Goal: Task Accomplishment & Management: Manage account settings

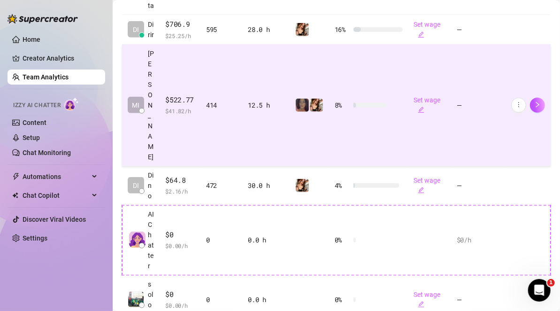
scroll to position [391, 0]
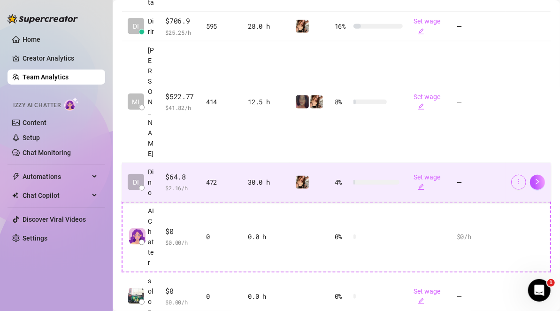
click at [516, 178] on icon "more" at bounding box center [519, 181] width 7 height 7
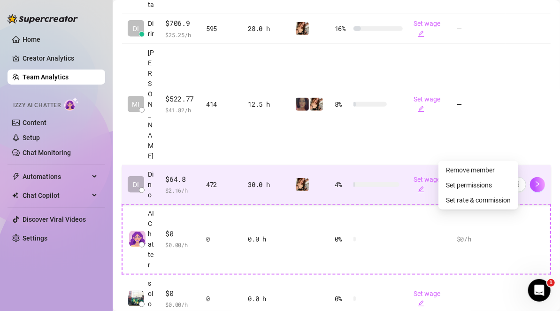
scroll to position [388, 0]
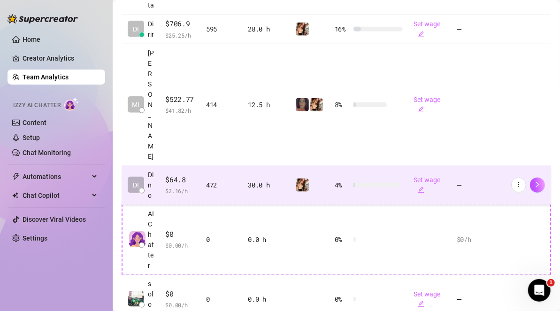
click at [478, 166] on td "—" at bounding box center [478, 185] width 54 height 39
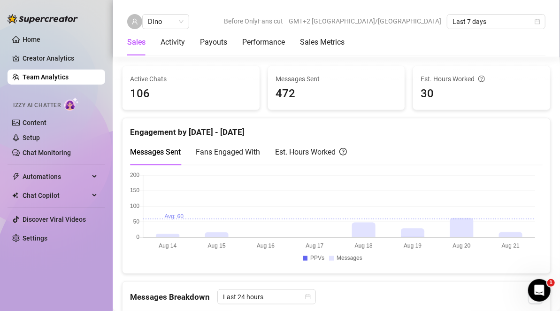
scroll to position [332, 0]
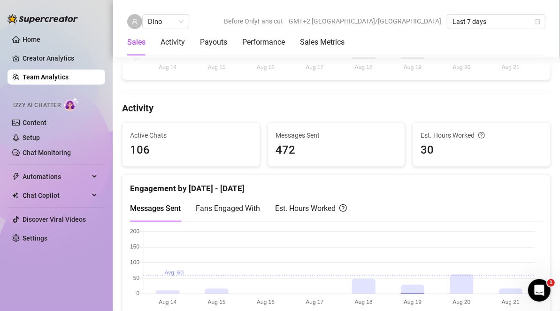
click at [51, 76] on link "Team Analytics" at bounding box center [46, 77] width 46 height 8
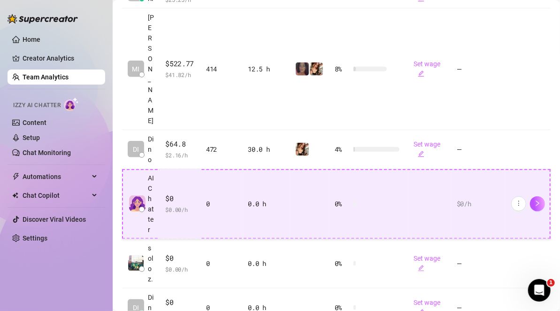
scroll to position [423, 0]
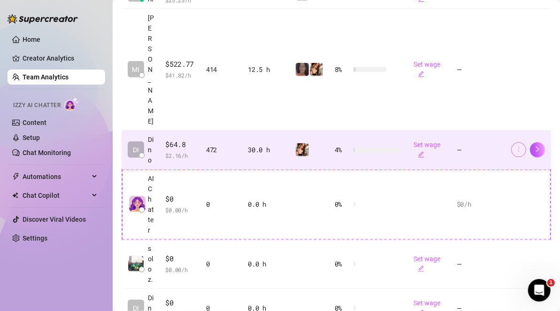
click at [516, 146] on icon "more" at bounding box center [519, 149] width 7 height 7
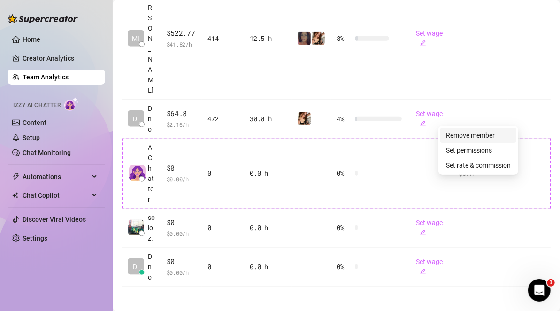
click at [495, 134] on link "Remove member" at bounding box center [470, 136] width 49 height 8
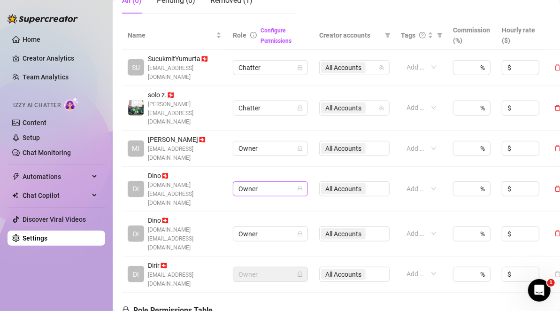
scroll to position [208, 0]
click at [292, 226] on span "Owner" at bounding box center [271, 233] width 64 height 14
click at [436, 225] on div "Add or enter new" at bounding box center [421, 232] width 41 height 15
click at [288, 166] on td "Owner" at bounding box center [270, 188] width 86 height 45
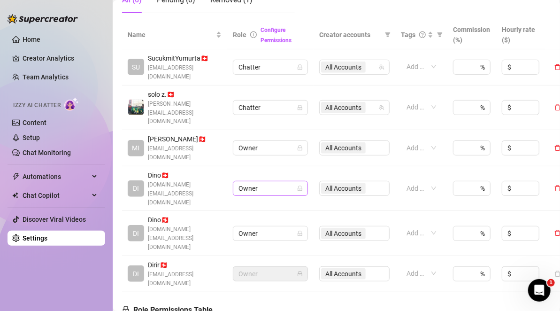
click at [293, 181] on span "Owner" at bounding box center [271, 188] width 64 height 14
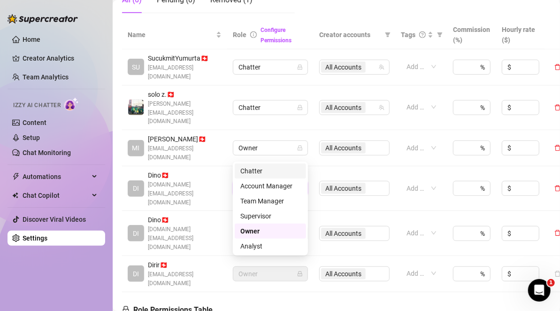
click at [292, 170] on div "Chatter" at bounding box center [271, 171] width 60 height 10
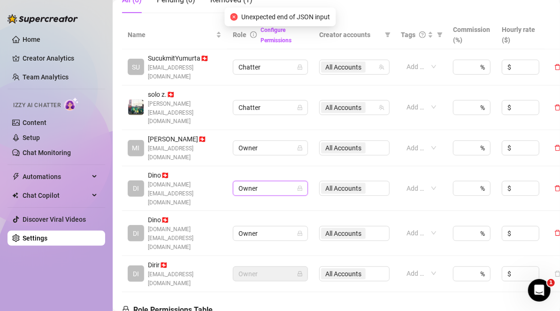
click at [297, 186] on icon "lock" at bounding box center [300, 189] width 6 height 6
click at [302, 181] on span "Owner" at bounding box center [271, 188] width 64 height 14
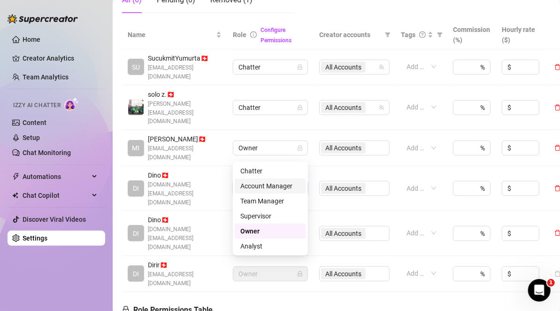
click at [295, 187] on div "Account Manager" at bounding box center [271, 186] width 60 height 10
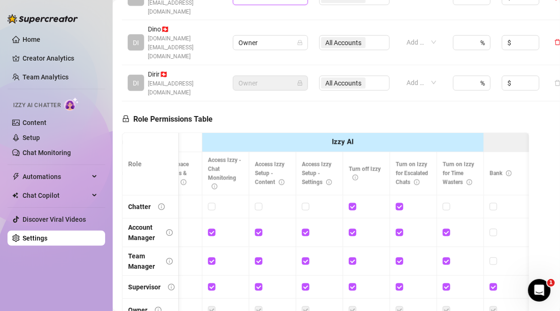
scroll to position [0, 0]
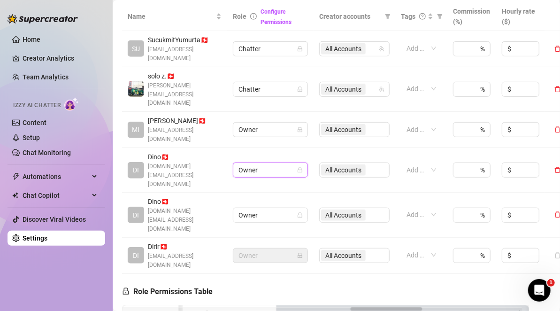
click at [290, 163] on span "Owner" at bounding box center [271, 170] width 64 height 14
click at [47, 239] on link "Settings" at bounding box center [35, 238] width 25 height 8
click at [47, 238] on link "Settings" at bounding box center [35, 238] width 25 height 8
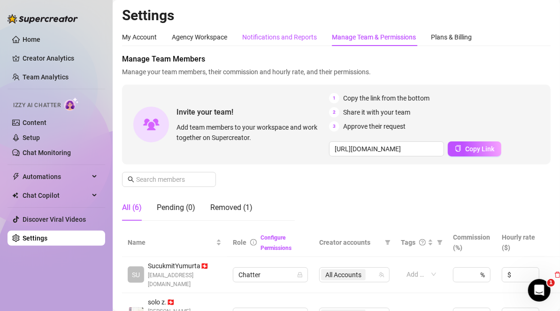
click at [285, 41] on div "Notifications and Reports" at bounding box center [279, 37] width 75 height 10
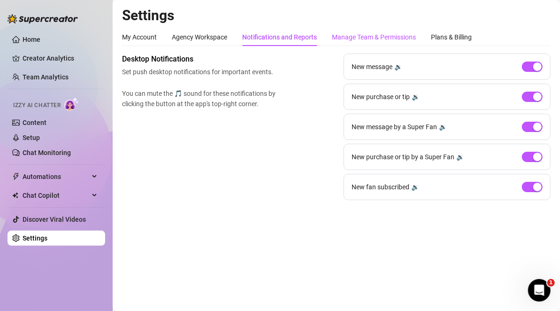
click at [363, 41] on div "Manage Team & Permissions" at bounding box center [374, 37] width 84 height 10
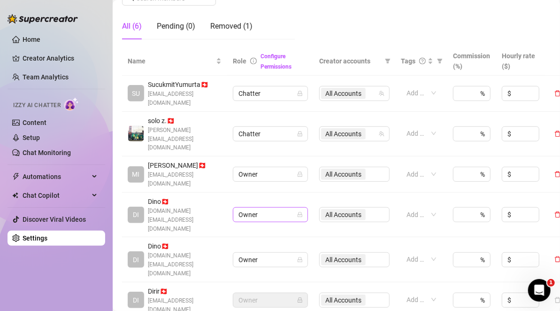
click at [294, 208] on span "Owner" at bounding box center [271, 215] width 64 height 14
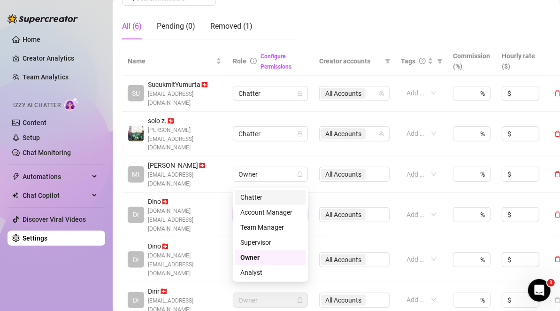
click at [282, 200] on div "Chatter" at bounding box center [271, 197] width 60 height 10
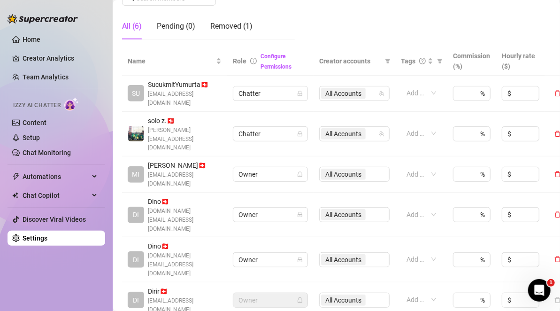
click at [360, 252] on div "All Accounts" at bounding box center [354, 259] width 70 height 15
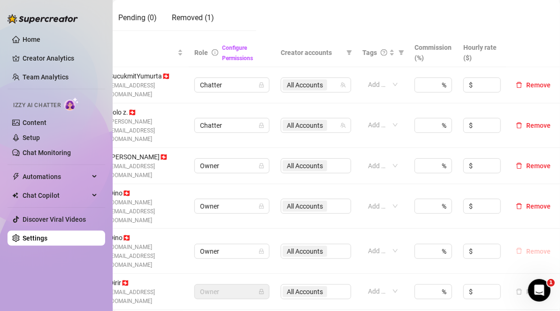
click at [527, 248] on span "Remove" at bounding box center [539, 252] width 24 height 8
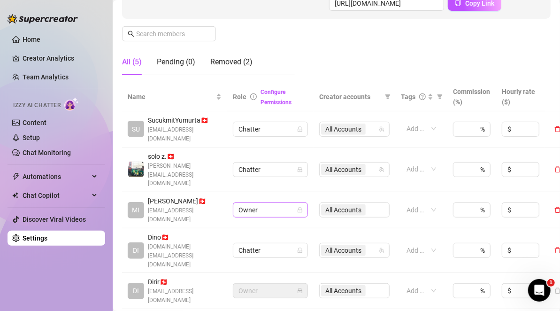
scroll to position [144, 0]
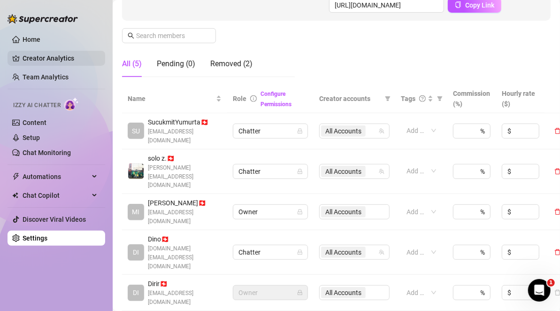
click at [70, 57] on link "Creator Analytics" at bounding box center [60, 58] width 75 height 15
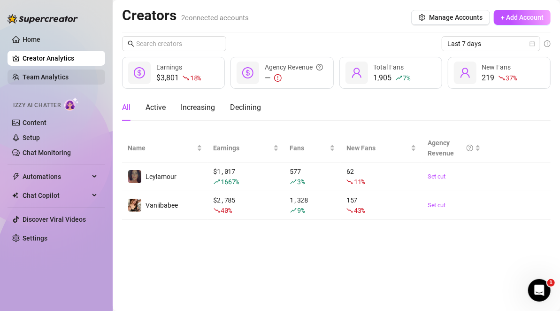
click at [67, 73] on link "Team Analytics" at bounding box center [46, 77] width 46 height 8
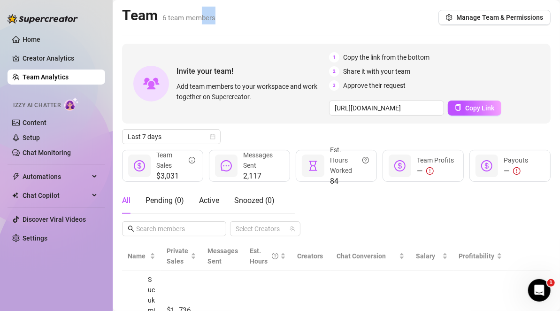
drag, startPoint x: 199, startPoint y: 21, endPoint x: 219, endPoint y: 18, distance: 20.4
click at [219, 18] on div "Team 6 team members Manage Team & Permissions" at bounding box center [336, 18] width 429 height 22
drag, startPoint x: 162, startPoint y: 18, endPoint x: 222, endPoint y: 18, distance: 60.1
click at [222, 18] on div "Team 6 team members Manage Team & Permissions" at bounding box center [336, 18] width 429 height 22
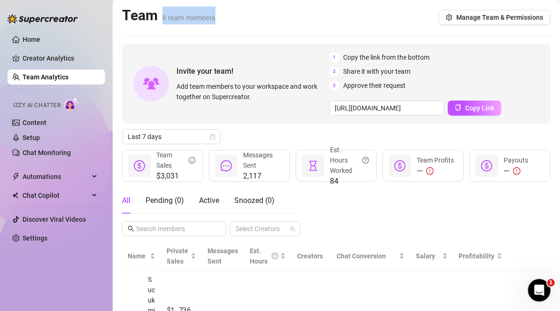
click at [230, 23] on div "Team 6 team members Manage Team & Permissions" at bounding box center [336, 18] width 429 height 22
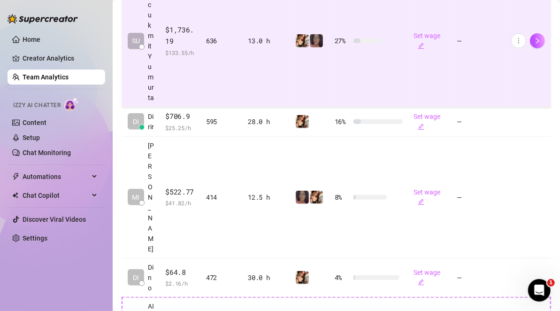
scroll to position [295, 0]
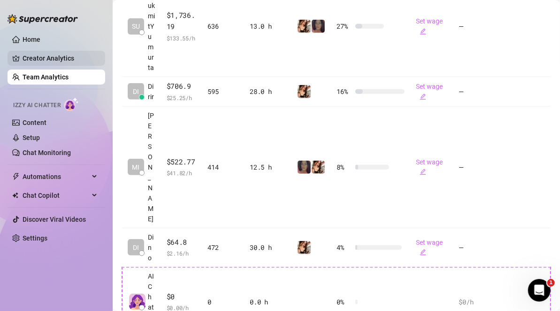
click at [63, 59] on link "Creator Analytics" at bounding box center [60, 58] width 75 height 15
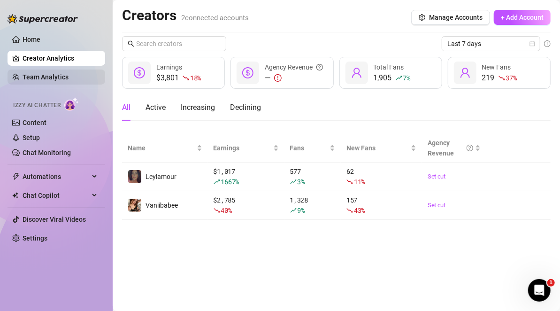
click at [59, 76] on link "Team Analytics" at bounding box center [46, 77] width 46 height 8
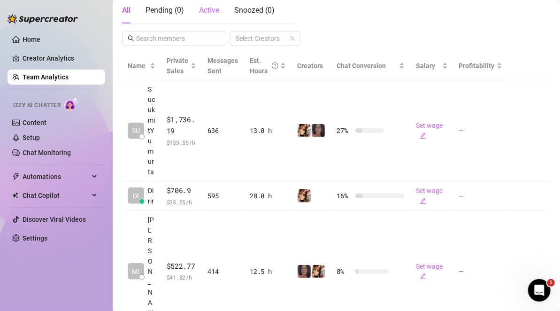
scroll to position [191, 0]
click at [54, 52] on link "Creator Analytics" at bounding box center [60, 58] width 75 height 15
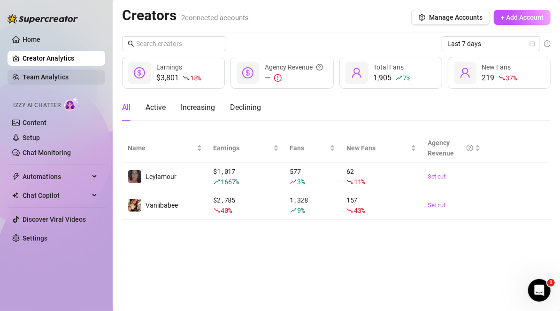
click at [55, 73] on link "Team Analytics" at bounding box center [46, 77] width 46 height 8
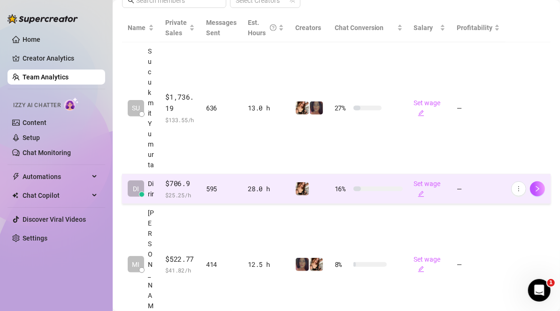
scroll to position [338, 0]
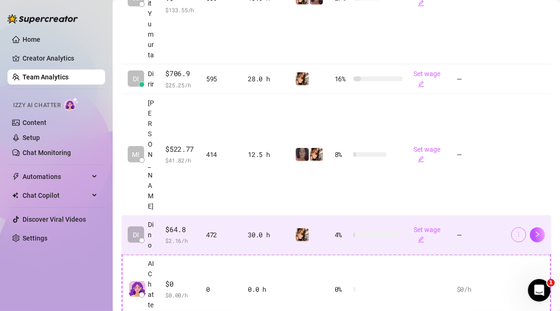
click at [516, 231] on icon "more" at bounding box center [519, 234] width 7 height 7
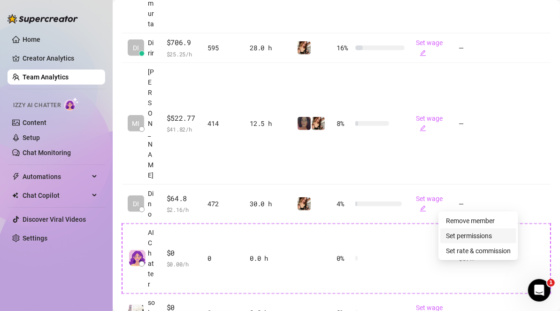
click at [492, 233] on link "Set permissions" at bounding box center [469, 236] width 46 height 8
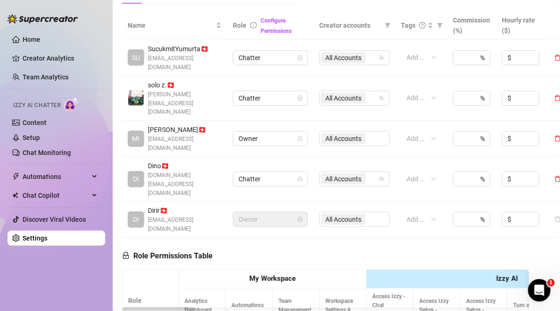
scroll to position [217, 0]
click at [283, 171] on span "Chatter" at bounding box center [271, 178] width 64 height 14
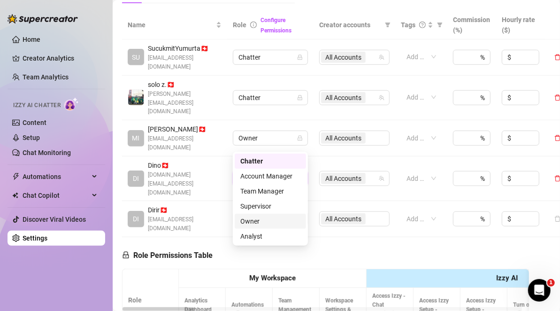
click at [278, 223] on div "Owner" at bounding box center [271, 221] width 60 height 10
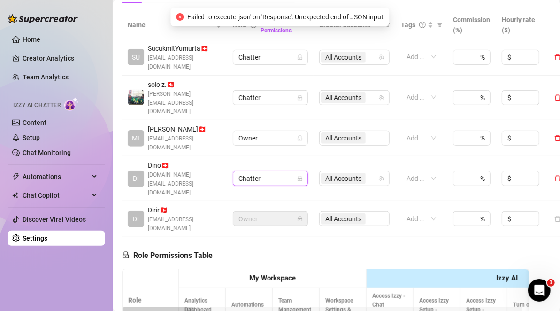
click at [291, 171] on span "Chatter" at bounding box center [271, 178] width 64 height 14
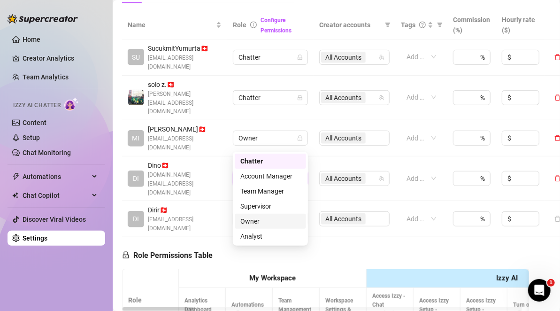
click at [267, 223] on div "Owner" at bounding box center [271, 221] width 60 height 10
click at [264, 171] on span "Chatter" at bounding box center [271, 178] width 64 height 14
click at [267, 218] on div "Owner" at bounding box center [271, 221] width 60 height 10
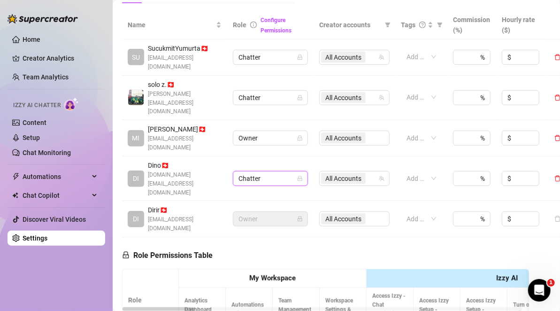
click at [287, 171] on span "Chatter" at bounding box center [271, 178] width 64 height 14
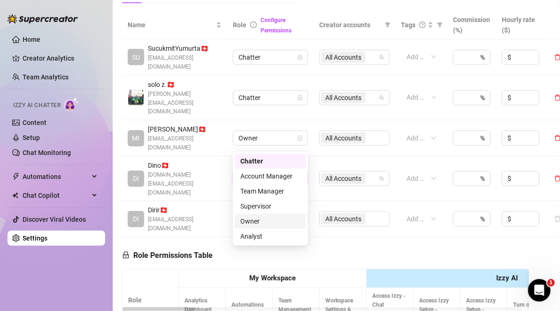
click at [282, 222] on div "Owner" at bounding box center [271, 221] width 60 height 10
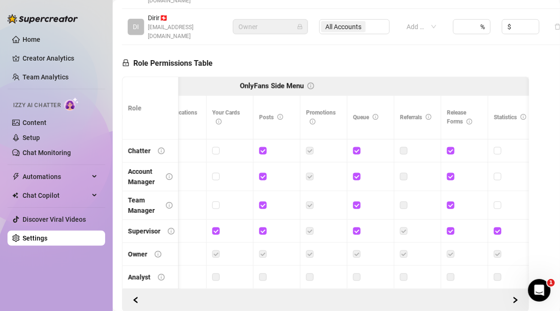
scroll to position [0, 808]
